Goal: Communication & Community: Answer question/provide support

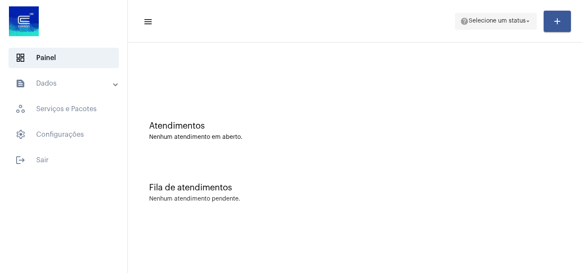
drag, startPoint x: 485, startPoint y: 17, endPoint x: 483, endPoint y: 24, distance: 7.8
click at [485, 18] on span "help Selecione um status arrow_drop_down" at bounding box center [496, 20] width 72 height 15
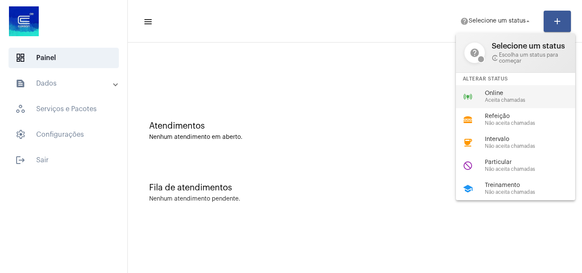
click at [481, 96] on div "online_prediction Online Aceita chamadas" at bounding box center [522, 96] width 133 height 23
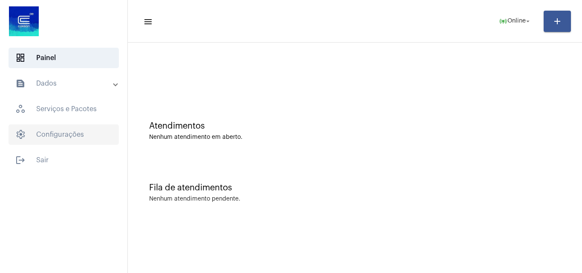
click at [72, 137] on span "settings Configurações" at bounding box center [64, 134] width 110 height 20
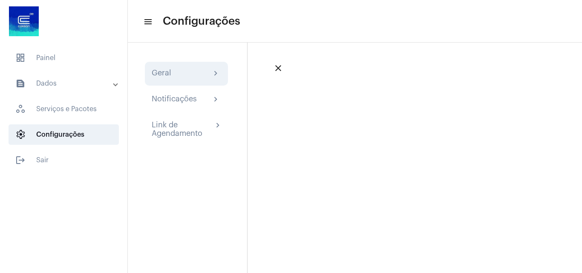
click at [197, 69] on div "Geral chevron_right" at bounding box center [186, 74] width 69 height 10
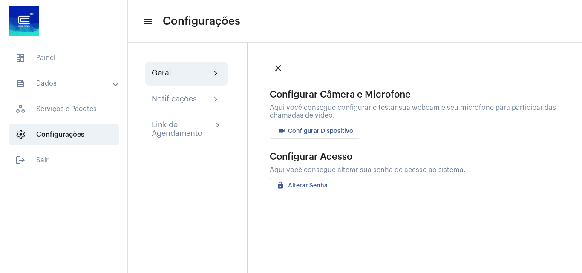
click at [298, 135] on button "videocam Configurar Dispositivo" at bounding box center [315, 131] width 90 height 15
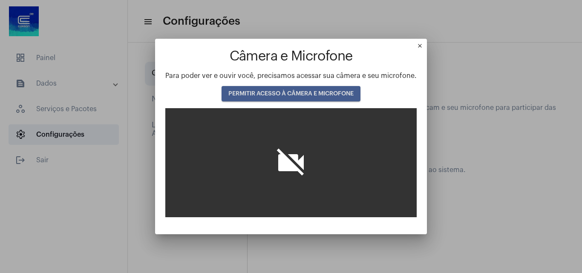
click at [290, 95] on span "PERMITIR ACESSO À CÂMERA E MICROFONE" at bounding box center [290, 94] width 125 height 6
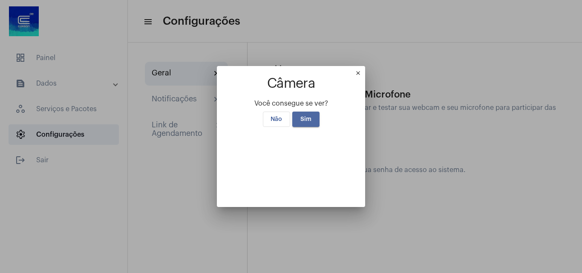
click at [309, 112] on button "Sim" at bounding box center [305, 119] width 27 height 15
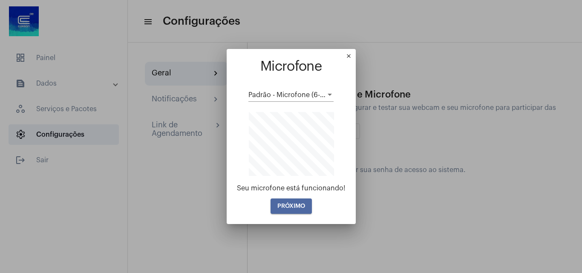
click at [305, 202] on button "PRÓXIMO" at bounding box center [291, 206] width 41 height 15
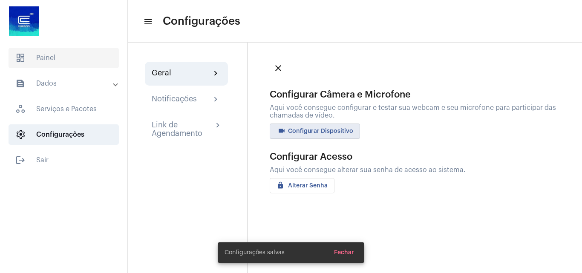
drag, startPoint x: 49, startPoint y: 55, endPoint x: 50, endPoint y: 60, distance: 4.9
click at [49, 55] on span "dashboard Painel" at bounding box center [64, 58] width 110 height 20
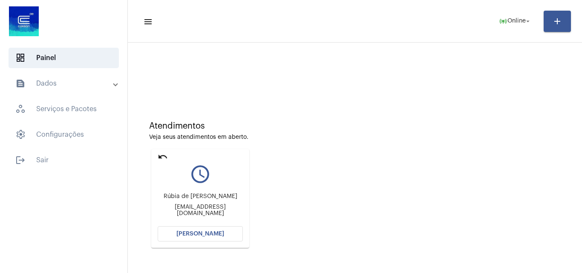
click at [202, 235] on span "[PERSON_NAME]" at bounding box center [200, 234] width 48 height 6
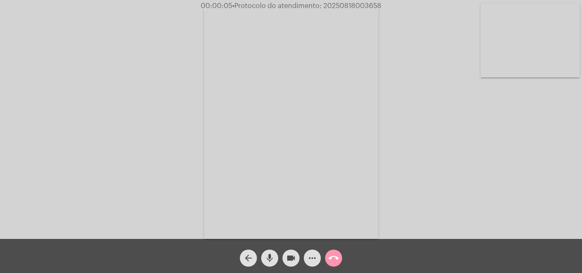
click at [271, 259] on mat-icon "mic" at bounding box center [270, 258] width 10 height 10
click at [271, 259] on mat-icon "mic_off" at bounding box center [270, 258] width 10 height 10
click at [271, 259] on mat-icon "mic" at bounding box center [270, 258] width 10 height 10
click at [269, 257] on mat-icon "mic_off" at bounding box center [270, 258] width 10 height 10
click at [305, 261] on button "more_horiz" at bounding box center [312, 258] width 17 height 17
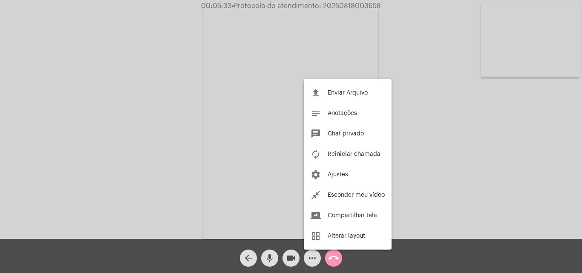
click at [137, 118] on div at bounding box center [291, 136] width 582 height 273
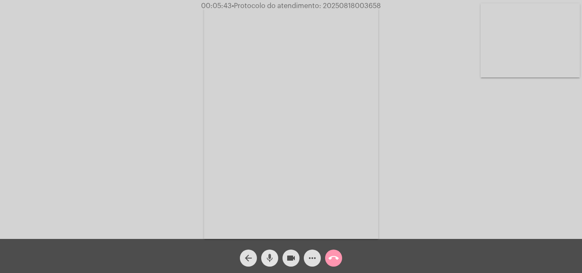
click at [271, 255] on mat-icon "mic" at bounding box center [270, 258] width 10 height 10
click at [274, 259] on mat-icon "mic_off" at bounding box center [270, 258] width 10 height 10
click at [274, 259] on mat-icon "mic" at bounding box center [270, 258] width 10 height 10
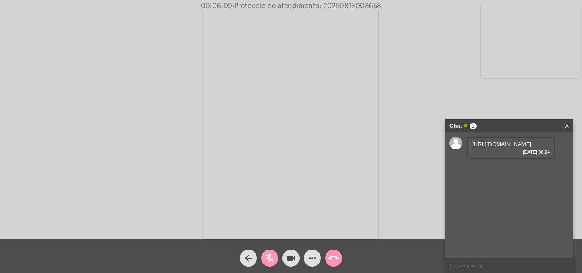
click at [268, 255] on mat-icon "mic_off" at bounding box center [270, 258] width 10 height 10
click at [271, 254] on mat-icon "mic" at bounding box center [270, 258] width 10 height 10
click at [502, 147] on link "https://neft-transfer-bucket.s3.amazonaws.com/temp-897c8453-a5c3-6987-90dc-41a3…" at bounding box center [501, 144] width 59 height 6
click at [521, 98] on div "Acessando Câmera e Microfone..." at bounding box center [291, 121] width 581 height 239
click at [269, 257] on mat-icon "mic_off" at bounding box center [270, 258] width 10 height 10
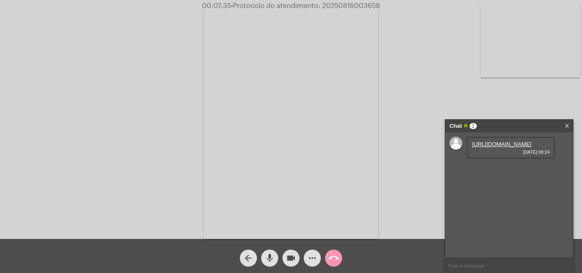
click at [59, 60] on div "Acessando Câmera e Microfone..." at bounding box center [291, 121] width 581 height 239
click at [273, 254] on mat-icon "mic" at bounding box center [270, 258] width 10 height 10
click at [272, 258] on mat-icon "mic_off" at bounding box center [270, 258] width 10 height 10
click at [317, 262] on mat-icon "more_horiz" at bounding box center [312, 258] width 10 height 10
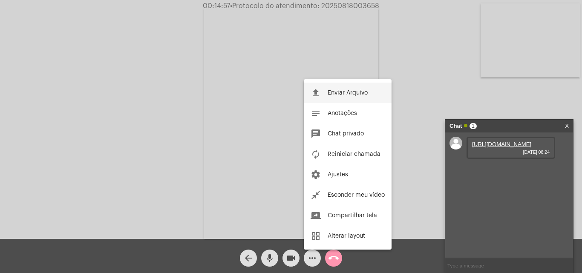
click at [353, 92] on span "Enviar Arquivo" at bounding box center [348, 93] width 40 height 6
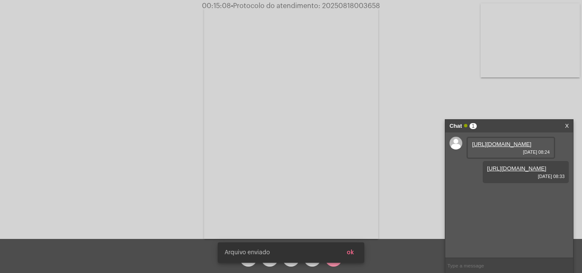
click at [355, 255] on button "ok" at bounding box center [350, 252] width 21 height 15
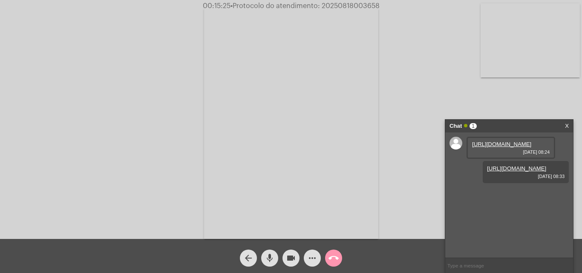
click at [272, 254] on mat-icon "mic" at bounding box center [270, 258] width 10 height 10
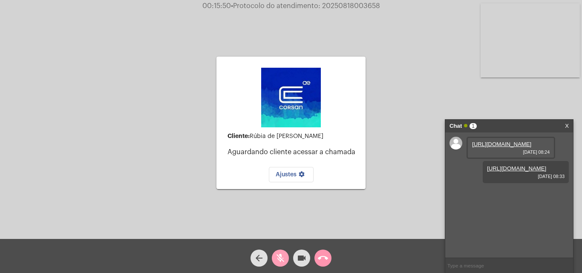
click at [285, 256] on mat-icon "mic_off" at bounding box center [280, 258] width 10 height 10
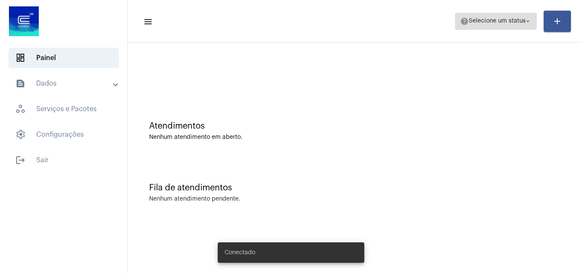
click at [481, 16] on span "help Selecione um status arrow_drop_down" at bounding box center [496, 20] width 72 height 15
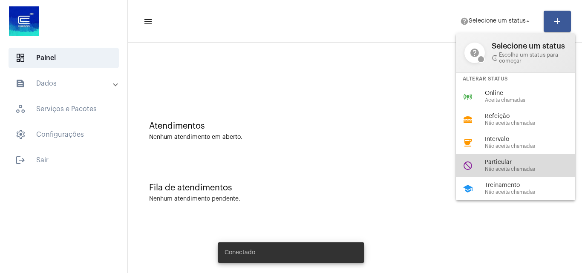
click at [523, 160] on span "Particular" at bounding box center [533, 162] width 97 height 6
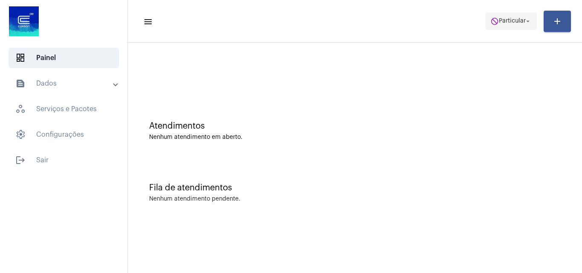
click at [515, 18] on span "Particular" at bounding box center [512, 21] width 27 height 6
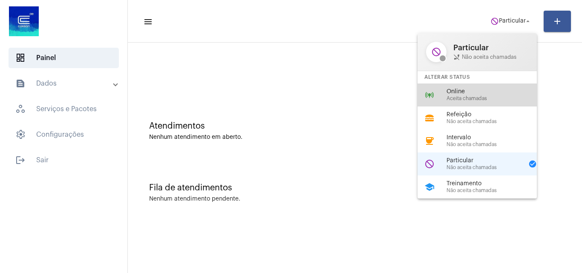
click at [480, 102] on div "online_prediction Online Aceita chamadas" at bounding box center [484, 95] width 133 height 23
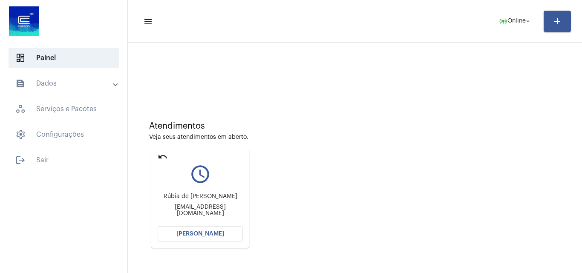
click at [210, 238] on button "[PERSON_NAME]" at bounding box center [200, 233] width 85 height 15
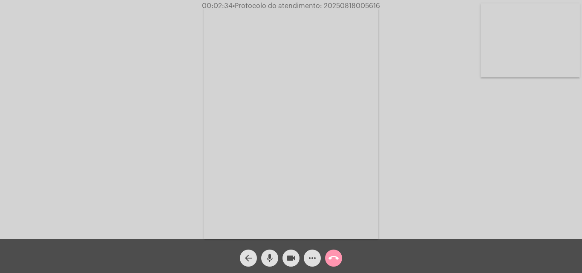
click at [268, 262] on mat-icon "mic" at bounding box center [270, 258] width 10 height 10
click at [273, 256] on mat-icon "mic_off" at bounding box center [270, 258] width 10 height 10
click at [270, 253] on mat-icon "mic" at bounding box center [270, 258] width 10 height 10
click at [273, 256] on mat-icon "mic_off" at bounding box center [270, 258] width 10 height 10
click at [315, 261] on mat-icon "more_horiz" at bounding box center [312, 258] width 10 height 10
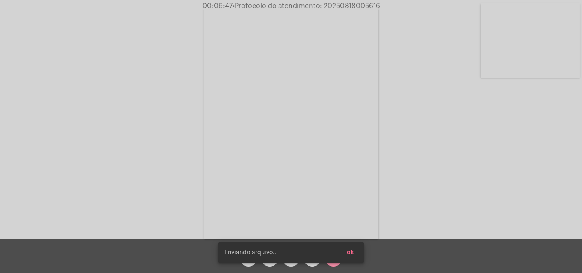
click at [316, 252] on body "00:06:47 • Protocolo do atendimento: 20250818005616 Acessando Câmera e Microfon…" at bounding box center [291, 136] width 582 height 273
click at [356, 256] on button "ok" at bounding box center [350, 252] width 21 height 15
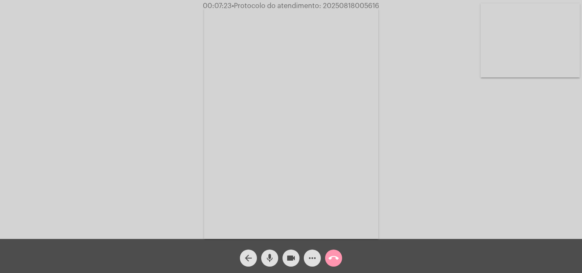
click at [318, 257] on button "more_horiz" at bounding box center [312, 258] width 17 height 17
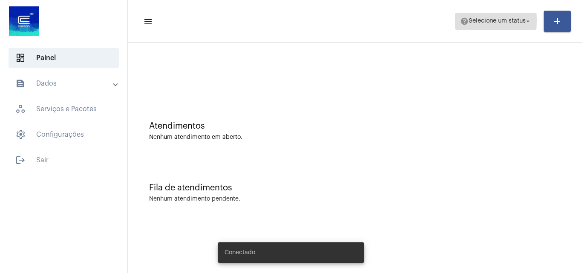
click at [482, 20] on span "Selecione um status" at bounding box center [497, 21] width 57 height 6
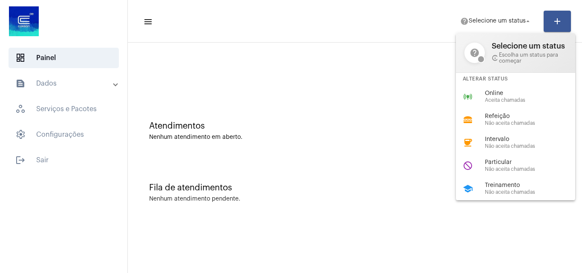
drag, startPoint x: 502, startPoint y: 92, endPoint x: 474, endPoint y: 77, distance: 32.2
click at [503, 91] on span "Online" at bounding box center [533, 93] width 97 height 6
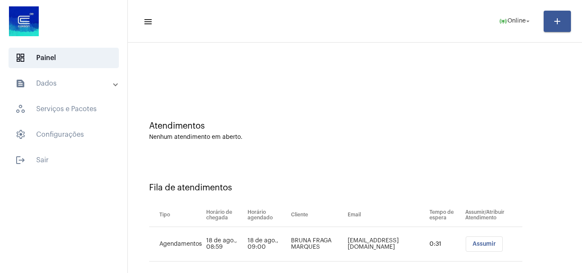
click at [478, 244] on span "Assumir" at bounding box center [484, 244] width 23 height 6
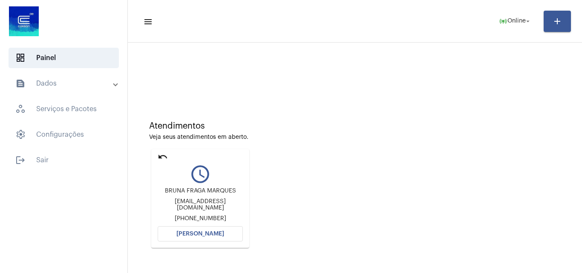
click at [221, 234] on span "[PERSON_NAME]" at bounding box center [200, 234] width 48 height 6
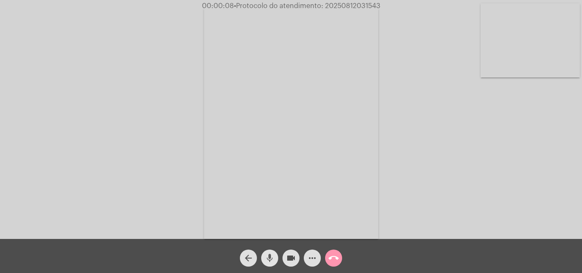
click at [268, 253] on mat-icon "mic" at bounding box center [270, 258] width 10 height 10
click at [526, 205] on div "Acessando Câmera e Microfone..." at bounding box center [291, 121] width 581 height 239
click at [500, 220] on div "Acessando Câmera e Microfone..." at bounding box center [291, 121] width 581 height 239
click at [273, 254] on mat-icon "mic_off" at bounding box center [270, 258] width 10 height 10
click at [272, 254] on mat-icon "mic" at bounding box center [270, 258] width 10 height 10
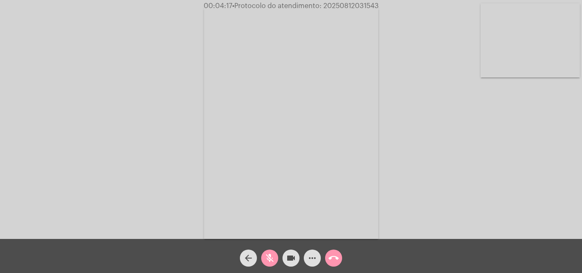
click at [272, 257] on mat-icon "mic_off" at bounding box center [270, 258] width 10 height 10
click at [270, 252] on span "mic" at bounding box center [270, 258] width 10 height 17
click at [268, 255] on mat-icon "mic_off" at bounding box center [270, 258] width 10 height 10
click at [268, 251] on span "mic" at bounding box center [270, 258] width 10 height 17
click at [266, 259] on mat-icon "mic_off" at bounding box center [270, 258] width 10 height 10
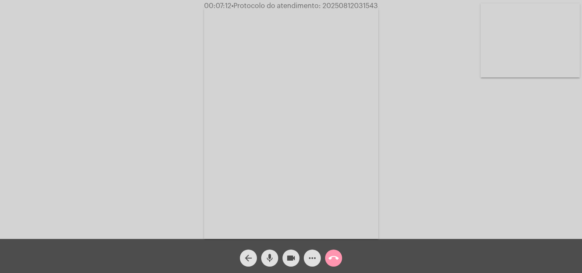
click at [270, 258] on mat-icon "mic" at bounding box center [270, 258] width 10 height 10
click at [272, 257] on mat-icon "mic_off" at bounding box center [270, 258] width 10 height 10
click at [271, 257] on mat-icon "mic" at bounding box center [270, 258] width 10 height 10
click at [269, 259] on mat-icon "mic_off" at bounding box center [270, 258] width 10 height 10
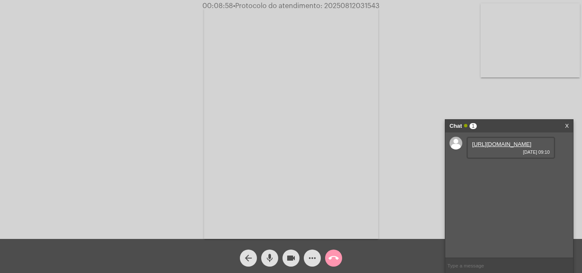
click at [492, 147] on link "https://neft-transfer-bucket.s3.amazonaws.com/temp-a0165df2-5e8f-6509-4c99-0351…" at bounding box center [501, 144] width 59 height 6
click at [495, 106] on div "Acessando Câmera e Microfone..." at bounding box center [291, 121] width 581 height 239
click at [267, 256] on mat-icon "mic" at bounding box center [270, 258] width 10 height 10
click at [273, 259] on mat-icon "mic_off" at bounding box center [270, 258] width 10 height 10
click at [269, 257] on mat-icon "mic" at bounding box center [270, 258] width 10 height 10
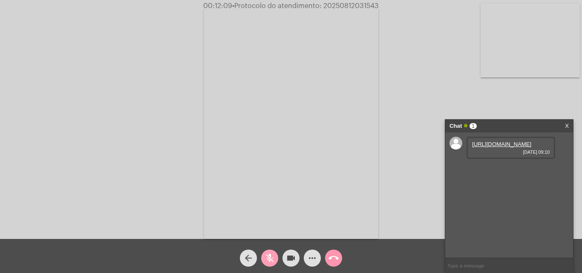
click at [273, 257] on mat-icon "mic_off" at bounding box center [270, 258] width 10 height 10
click at [271, 255] on mat-icon "mic" at bounding box center [270, 258] width 10 height 10
click at [269, 255] on mat-icon "mic_off" at bounding box center [270, 258] width 10 height 10
click at [272, 254] on mat-icon "mic" at bounding box center [270, 258] width 10 height 10
click at [271, 252] on span "mic_off" at bounding box center [270, 258] width 10 height 17
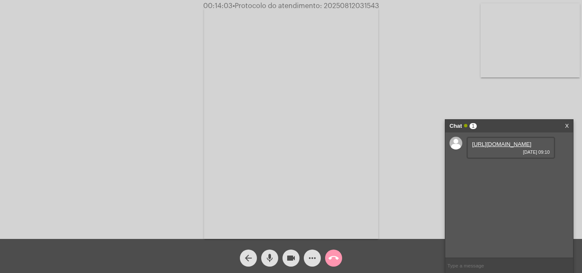
drag, startPoint x: 274, startPoint y: 259, endPoint x: 107, endPoint y: 23, distance: 288.7
click at [273, 259] on mat-icon "mic" at bounding box center [270, 258] width 10 height 10
click at [270, 259] on mat-icon "mic_off" at bounding box center [270, 258] width 10 height 10
click at [270, 257] on mat-icon "mic" at bounding box center [270, 258] width 10 height 10
click at [275, 253] on span "mic_off" at bounding box center [270, 258] width 10 height 17
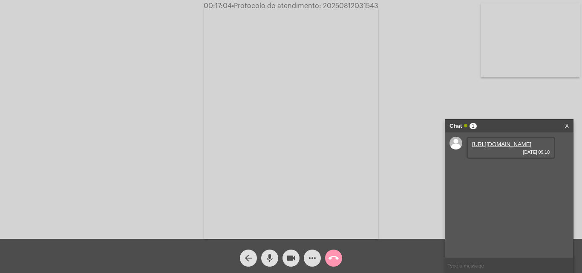
click at [344, 6] on span "• Protocolo do atendimento: 20250812031543" at bounding box center [305, 6] width 147 height 7
copy span "20250812031543"
paste input "20250812031543"
type input "20250812031543"
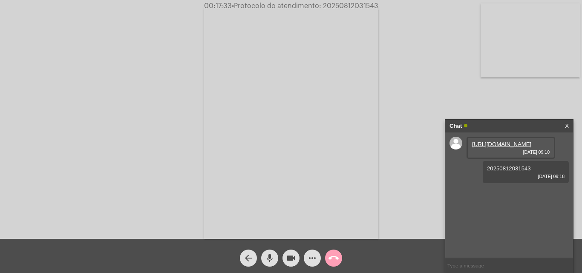
click at [333, 260] on mat-icon "call_end" at bounding box center [334, 258] width 10 height 10
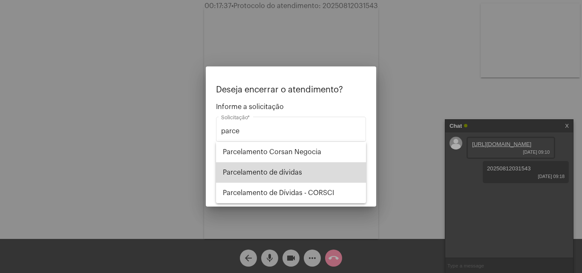
click at [283, 171] on span "Parcelamento de dívidas" at bounding box center [291, 172] width 136 height 20
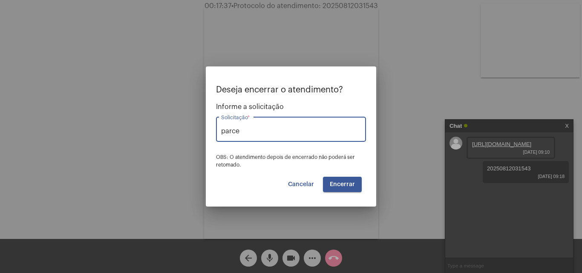
type input "Parcelamento de dívidas"
click at [344, 183] on span "Encerrar" at bounding box center [342, 185] width 25 height 6
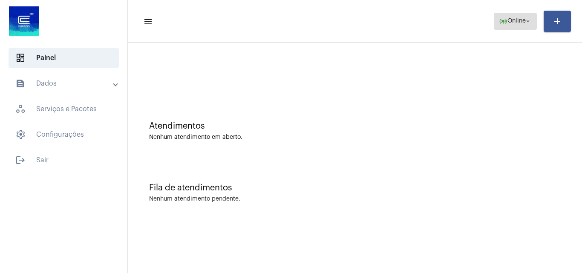
click at [520, 23] on span "Online" at bounding box center [517, 21] width 18 height 6
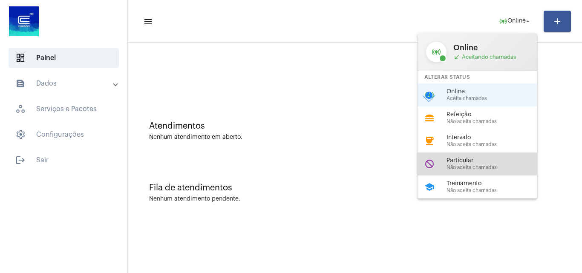
click at [497, 166] on span "Não aceita chamadas" at bounding box center [495, 168] width 97 height 6
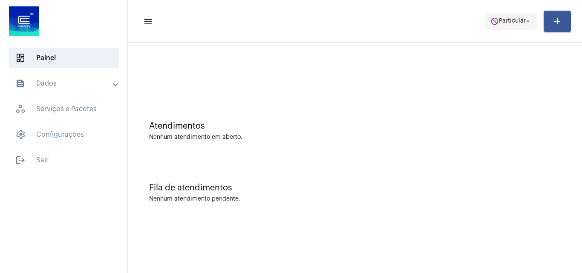
click at [512, 24] on span "do_not_disturb Particular arrow_drop_down" at bounding box center [511, 20] width 41 height 15
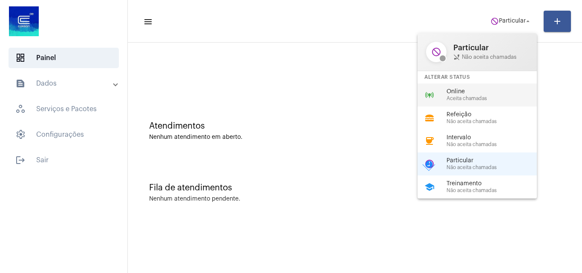
click at [500, 94] on span "Online" at bounding box center [495, 92] width 97 height 6
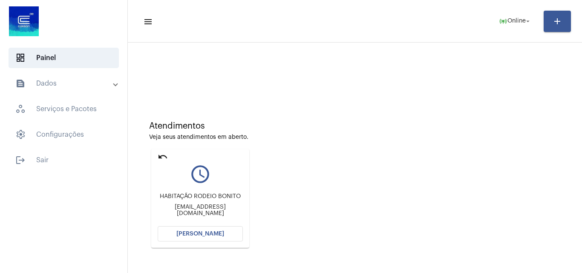
click at [219, 233] on span "[PERSON_NAME]" at bounding box center [200, 234] width 48 height 6
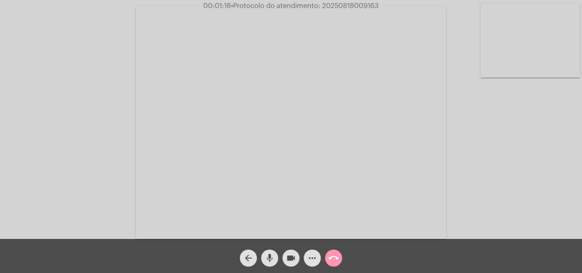
click at [268, 252] on span "mic" at bounding box center [270, 258] width 10 height 17
click at [272, 252] on span "mic_off" at bounding box center [270, 258] width 10 height 17
click at [268, 258] on mat-icon "mic" at bounding box center [270, 258] width 10 height 10
click at [270, 257] on mat-icon "mic_off" at bounding box center [270, 258] width 10 height 10
click at [269, 257] on mat-icon "mic" at bounding box center [270, 258] width 10 height 10
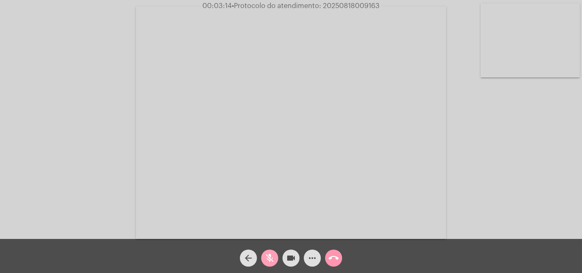
click at [270, 257] on mat-icon "mic_off" at bounding box center [270, 258] width 10 height 10
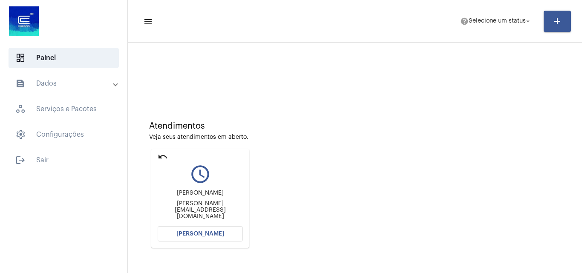
click at [210, 233] on span "[PERSON_NAME]" at bounding box center [200, 234] width 48 height 6
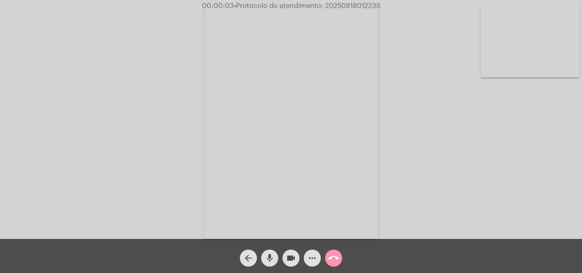
click at [270, 256] on mat-icon "mic" at bounding box center [270, 258] width 10 height 10
click at [482, 176] on div "Acessando Câmera e Microfone..." at bounding box center [291, 121] width 581 height 239
click at [268, 255] on mat-icon "mic_off" at bounding box center [270, 258] width 10 height 10
click at [268, 255] on mat-icon "mic" at bounding box center [270, 258] width 10 height 10
click at [268, 256] on mat-icon "mic_off" at bounding box center [270, 258] width 10 height 10
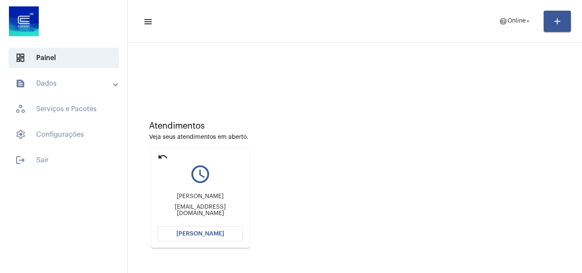
scroll to position [43, 0]
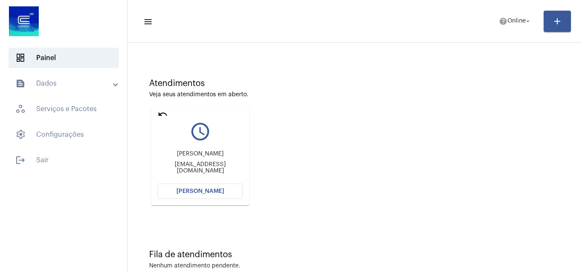
click at [197, 193] on span "[PERSON_NAME]" at bounding box center [200, 191] width 48 height 6
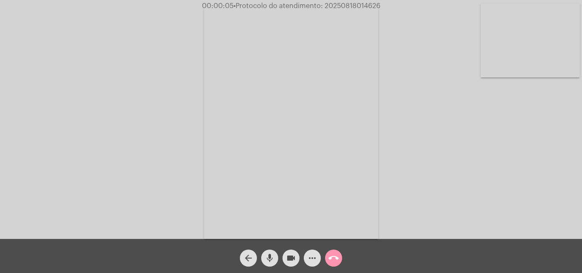
click at [271, 259] on mat-icon "mic" at bounding box center [270, 258] width 10 height 10
click at [272, 256] on mat-icon "mic_off" at bounding box center [270, 258] width 10 height 10
click at [274, 256] on mat-icon "mic" at bounding box center [270, 258] width 10 height 10
click at [271, 257] on mat-icon "mic_off" at bounding box center [270, 258] width 10 height 10
click at [273, 254] on mat-icon "mic" at bounding box center [270, 258] width 10 height 10
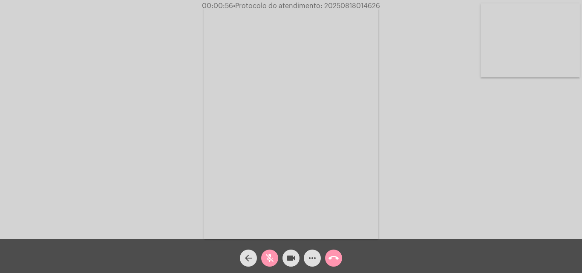
click at [275, 254] on button "mic_off" at bounding box center [269, 258] width 17 height 17
click at [345, 3] on span "• Protocolo do atendimento: 20250818014626" at bounding box center [306, 6] width 147 height 7
click at [330, 252] on span "call_end" at bounding box center [334, 258] width 10 height 17
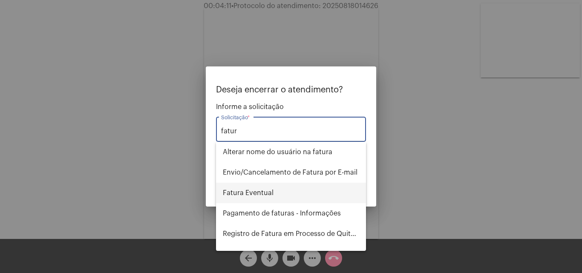
click at [275, 198] on span "Fatura Eventual" at bounding box center [291, 193] width 136 height 20
type input "Fatura Eventual"
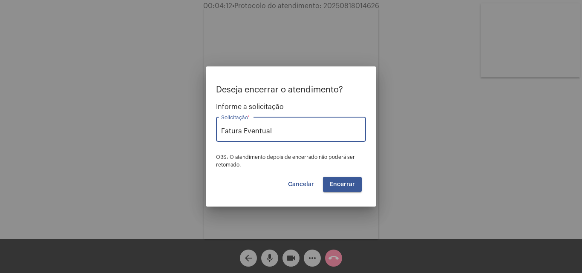
click at [347, 188] on button "Encerrar" at bounding box center [342, 184] width 39 height 15
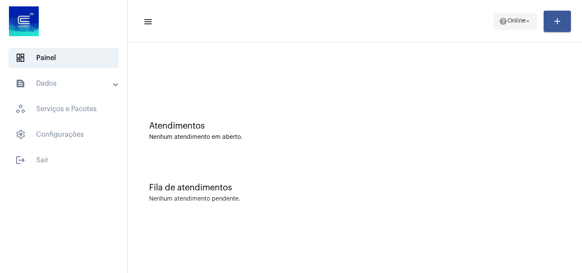
drag, startPoint x: 508, startPoint y: 12, endPoint x: 509, endPoint y: 27, distance: 15.8
click at [508, 11] on mat-toolbar-row "menu help Online arrow_drop_down add" at bounding box center [355, 21] width 454 height 27
click at [512, 14] on span "help Online arrow_drop_down" at bounding box center [515, 20] width 33 height 15
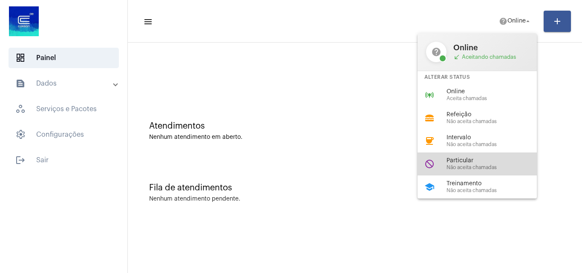
click at [480, 169] on span "Não aceita chamadas" at bounding box center [495, 168] width 97 height 6
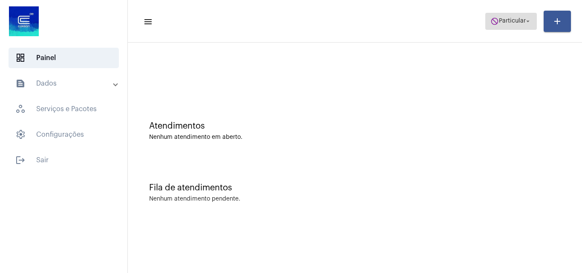
click at [516, 15] on span "do_not_disturb Particular arrow_drop_down" at bounding box center [511, 20] width 41 height 15
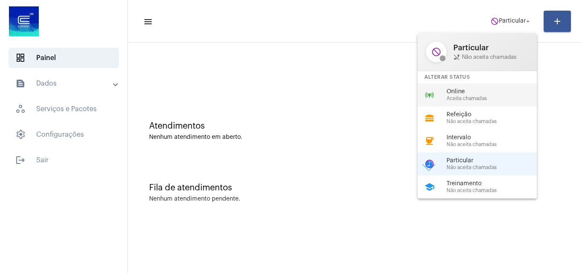
click at [464, 92] on span "Online" at bounding box center [495, 92] width 97 height 6
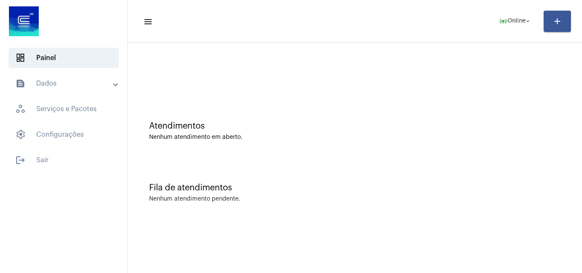
click at [60, 84] on mat-panel-title "text_snippet_outlined Dados" at bounding box center [64, 83] width 98 height 10
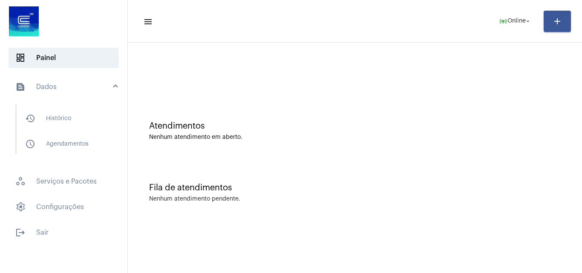
click at [95, 90] on mat-panel-title "text_snippet_outlined Dados" at bounding box center [64, 87] width 98 height 10
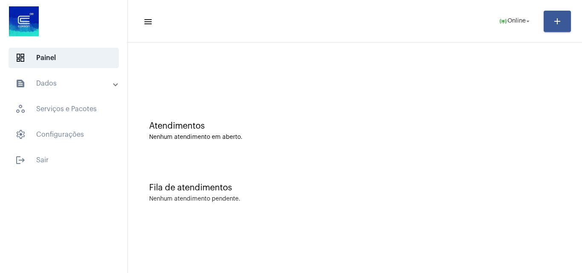
click at [81, 80] on mat-panel-title "text_snippet_outlined Dados" at bounding box center [64, 83] width 98 height 10
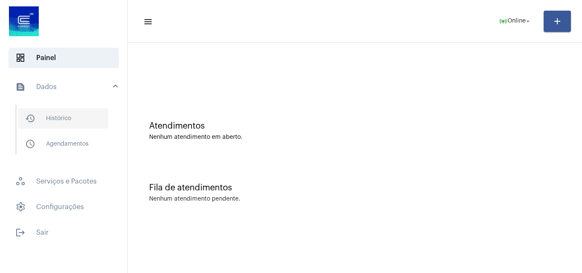
click at [82, 113] on span "history_outlined Histórico" at bounding box center [63, 118] width 90 height 20
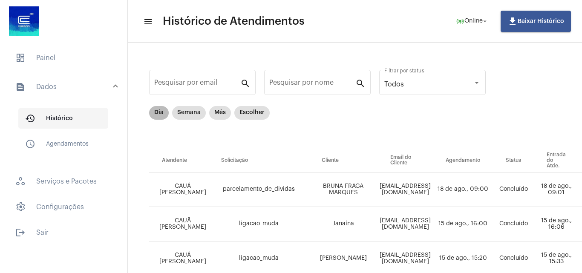
click at [154, 110] on mat-chip "Dia" at bounding box center [159, 113] width 20 height 14
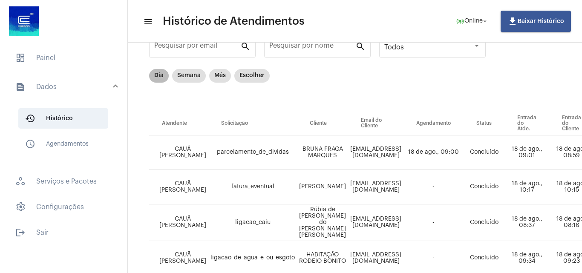
scroll to position [30, 0]
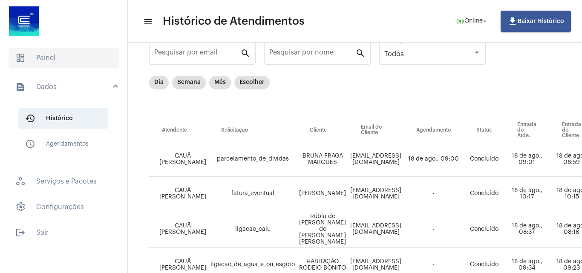
click at [58, 64] on span "dashboard Painel" at bounding box center [64, 58] width 110 height 20
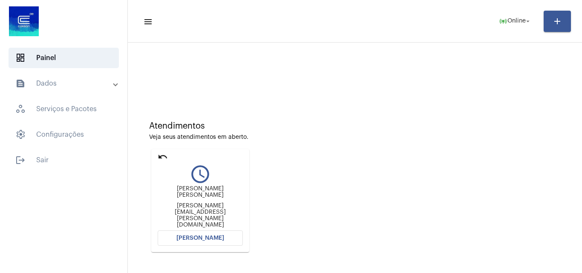
click at [202, 235] on span "Abrir Chamada" at bounding box center [200, 238] width 48 height 6
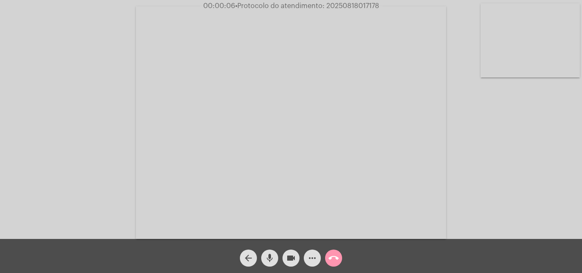
click at [270, 256] on mat-icon "mic" at bounding box center [270, 258] width 10 height 10
click at [514, 202] on div "Acessando Câmera e Microfone..." at bounding box center [291, 121] width 581 height 239
click at [265, 256] on button "mic_off" at bounding box center [269, 258] width 17 height 17
click at [270, 255] on mat-icon "mic" at bounding box center [270, 258] width 10 height 10
click at [267, 257] on mat-icon "mic_off" at bounding box center [270, 258] width 10 height 10
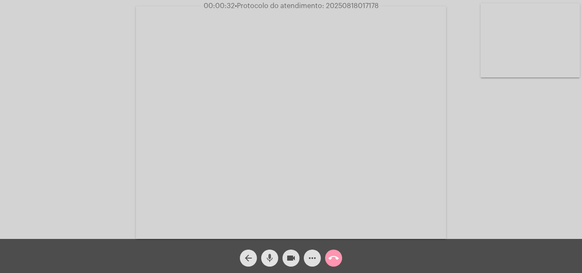
click at [269, 257] on mat-icon "mic" at bounding box center [270, 258] width 10 height 10
click at [271, 262] on mat-icon "mic_off" at bounding box center [270, 258] width 10 height 10
click at [313, 261] on mat-icon "more_horiz" at bounding box center [312, 258] width 10 height 10
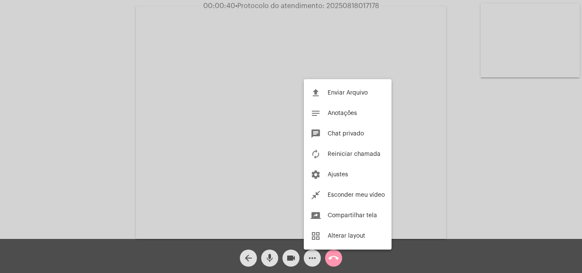
click at [116, 168] on div at bounding box center [291, 136] width 582 height 273
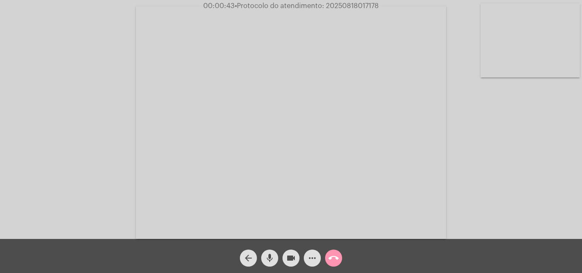
click at [309, 253] on mat-icon "more_horiz" at bounding box center [312, 258] width 10 height 10
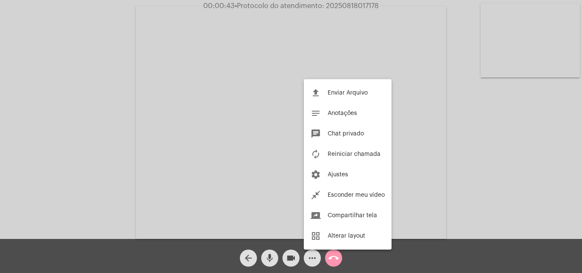
click at [44, 93] on div at bounding box center [291, 136] width 582 height 273
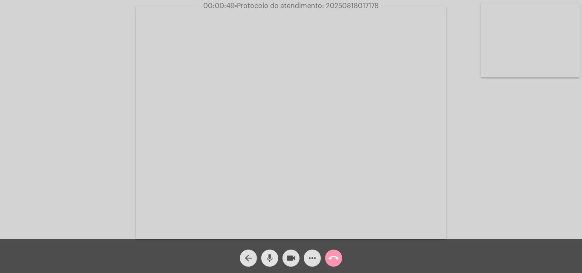
click at [269, 257] on mat-icon "mic" at bounding box center [270, 258] width 10 height 10
click at [268, 260] on mat-icon "mic_off" at bounding box center [270, 258] width 10 height 10
click at [310, 258] on mat-icon "more_horiz" at bounding box center [312, 258] width 10 height 10
click at [270, 256] on mat-icon "mic" at bounding box center [270, 258] width 10 height 10
click at [269, 263] on mat-icon "mic_off" at bounding box center [270, 258] width 10 height 10
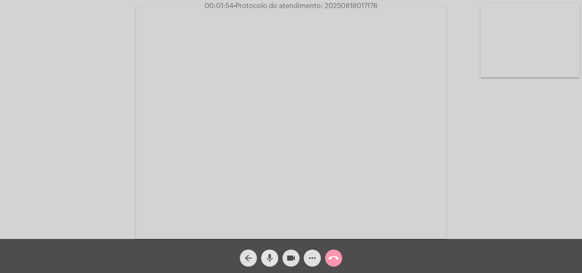
click at [274, 254] on mat-icon "mic" at bounding box center [270, 258] width 10 height 10
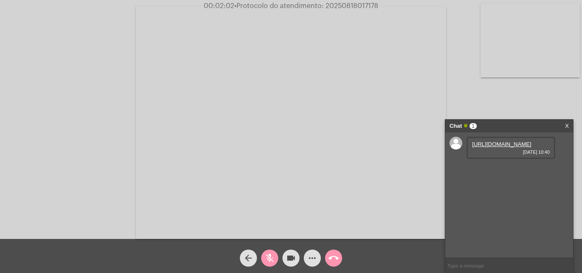
click at [271, 255] on mat-icon "mic_off" at bounding box center [270, 258] width 10 height 10
click at [486, 147] on link "https://neft-transfer-bucket.s3.amazonaws.com/temp-1264b093-4ac3-0f2d-e1ca-41d1…" at bounding box center [501, 144] width 59 height 6
click at [533, 93] on div "Acessando Câmera e Microfone..." at bounding box center [291, 121] width 581 height 239
click at [509, 172] on link "https://neft-transfer-bucket.s3.amazonaws.com/temp-4f99e4f4-a28e-777c-7d03-f49d…" at bounding box center [501, 168] width 59 height 6
drag, startPoint x: 502, startPoint y: 104, endPoint x: 452, endPoint y: 143, distance: 63.2
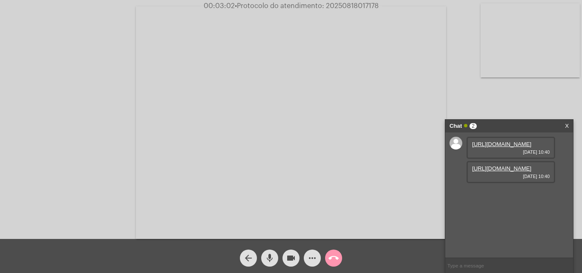
click at [502, 104] on div "Acessando Câmera e Microfone..." at bounding box center [291, 121] width 581 height 239
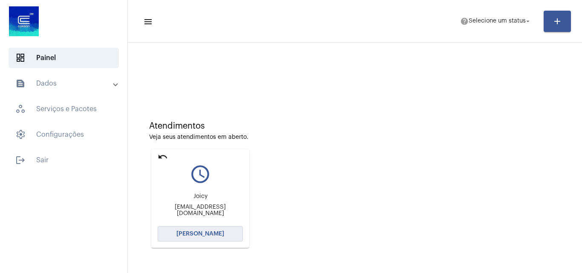
click at [191, 231] on button "[PERSON_NAME]" at bounding box center [200, 233] width 85 height 15
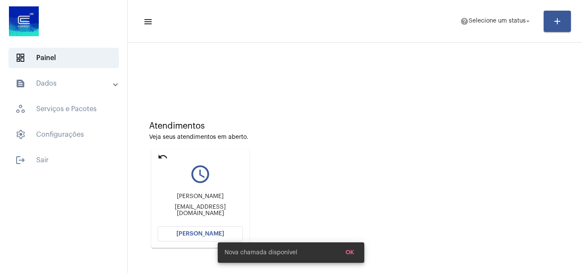
click at [197, 234] on span "[PERSON_NAME]" at bounding box center [200, 234] width 48 height 6
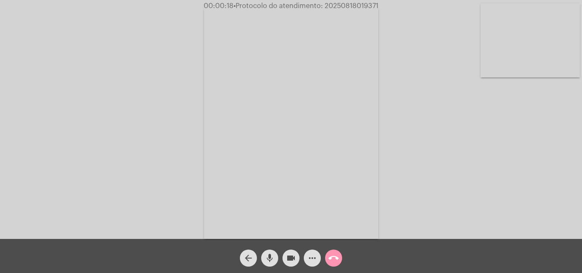
click at [272, 260] on mat-icon "mic" at bounding box center [270, 258] width 10 height 10
click at [267, 257] on mat-icon "mic_off" at bounding box center [270, 258] width 10 height 10
click at [508, 199] on div "Acessando Câmera e Microfone..." at bounding box center [291, 121] width 581 height 239
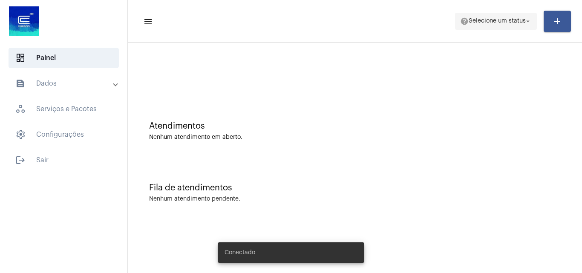
click at [518, 24] on span "help Selecione um status arrow_drop_down" at bounding box center [496, 20] width 72 height 15
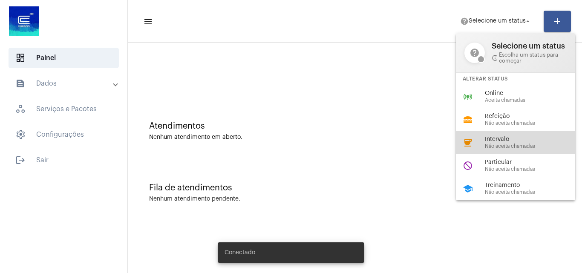
click at [501, 145] on span "Não aceita chamadas" at bounding box center [533, 147] width 97 height 6
